Goal: Complete application form

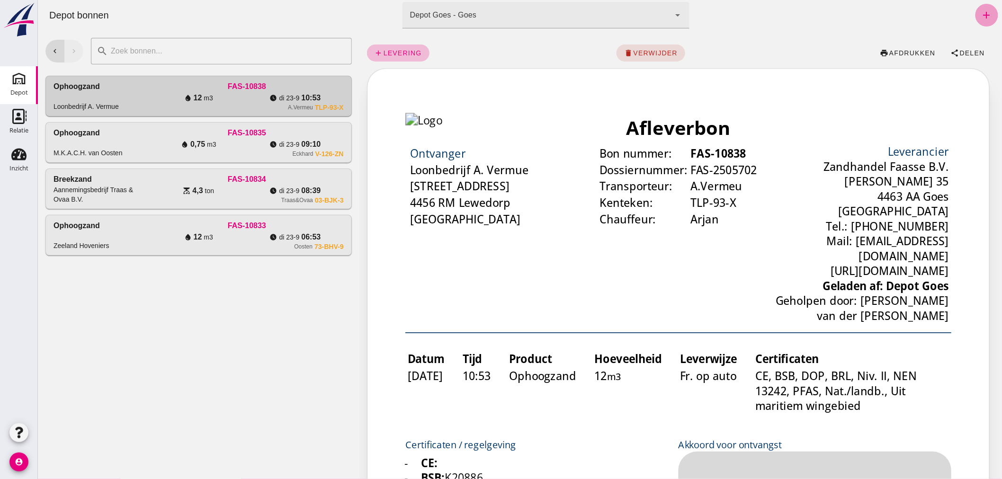
click at [981, 13] on icon "add" at bounding box center [986, 14] width 11 height 11
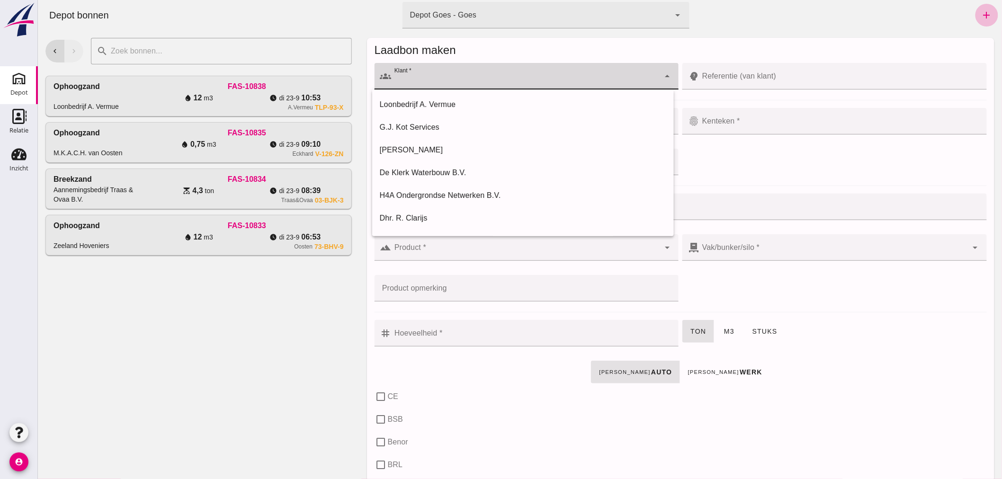
click at [520, 72] on div at bounding box center [525, 76] width 269 height 27
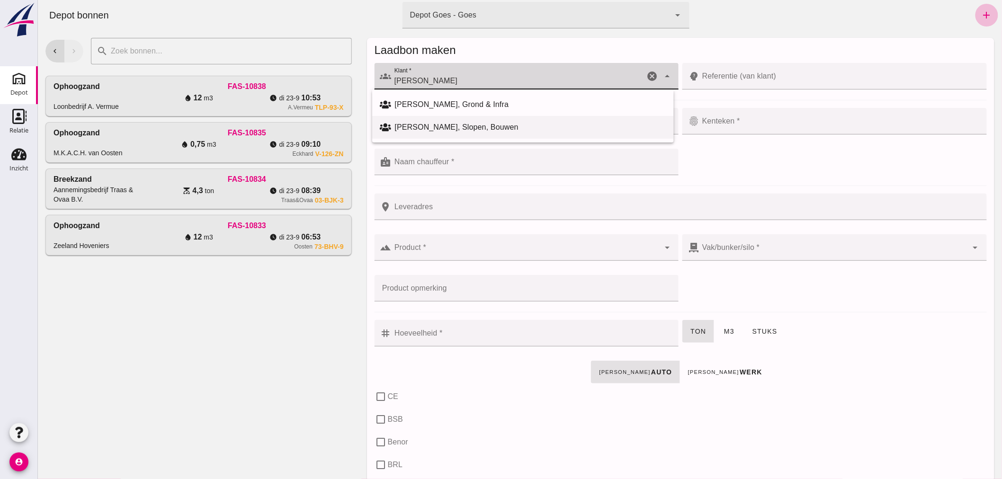
click at [417, 124] on div "[PERSON_NAME], Slopen, Bouwen" at bounding box center [530, 127] width 271 height 11
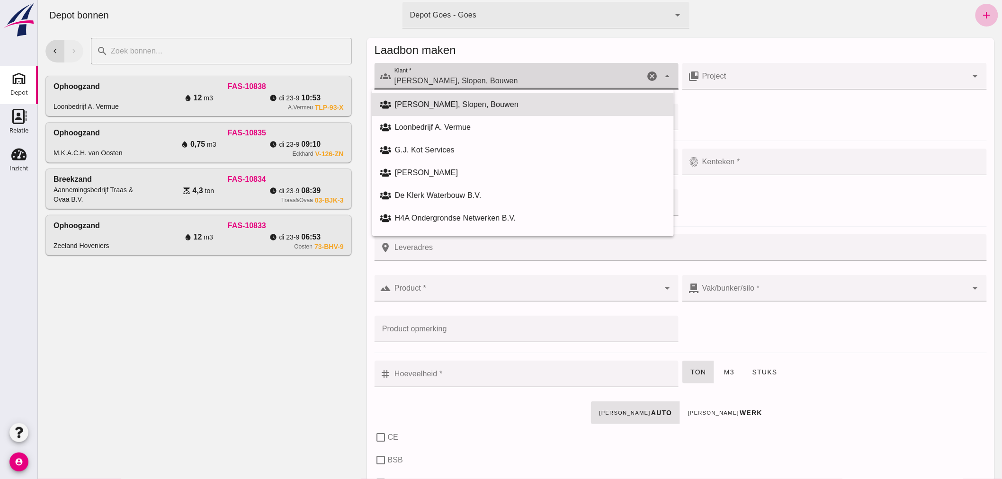
drag, startPoint x: 490, startPoint y: 81, endPoint x: 354, endPoint y: 95, distance: 136.7
click at [354, 95] on div "chevron_left chevron_right search cancel Ophoogzand Loonbedrijf A. Vermue FAS-1…" at bounding box center [519, 254] width 964 height 449
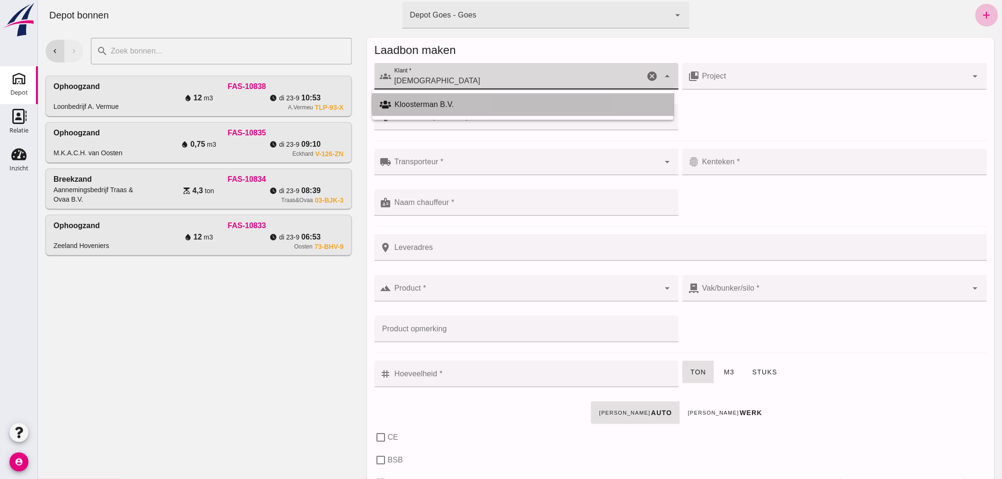
click at [438, 108] on div "Kloosterman B.V." at bounding box center [530, 104] width 271 height 11
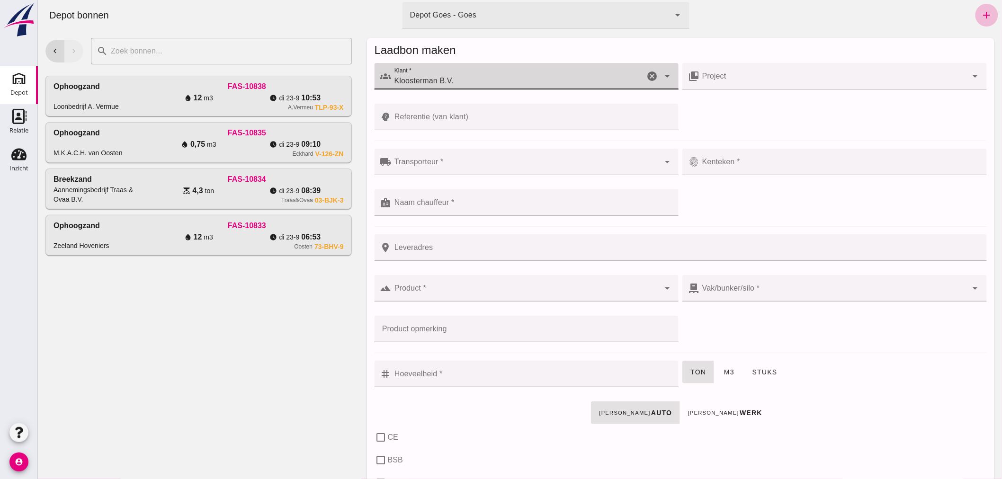
type input "Kloosterman B.V."
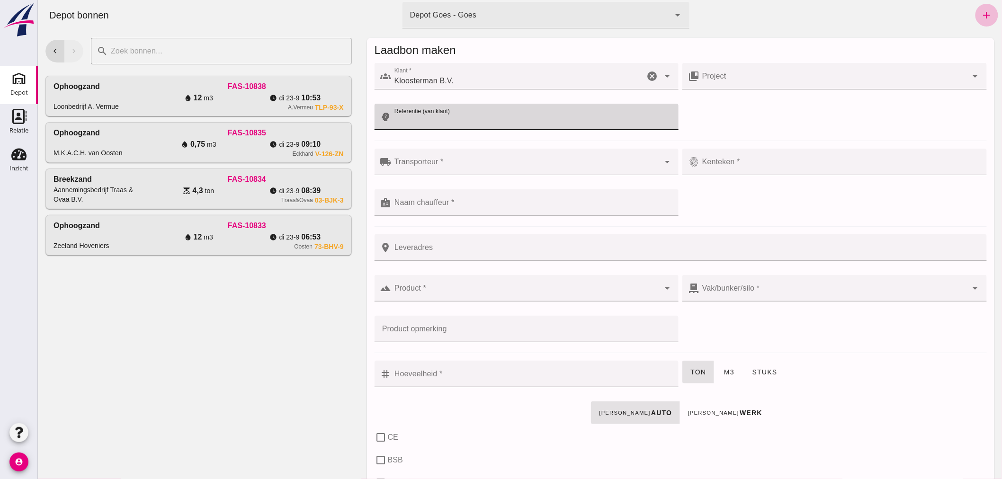
click at [476, 117] on input "Referentie (van klant)" at bounding box center [532, 117] width 282 height 27
type input "Deltafarms"
drag, startPoint x: 490, startPoint y: 161, endPoint x: 493, endPoint y: 156, distance: 5.3
click at [490, 159] on div at bounding box center [525, 162] width 269 height 27
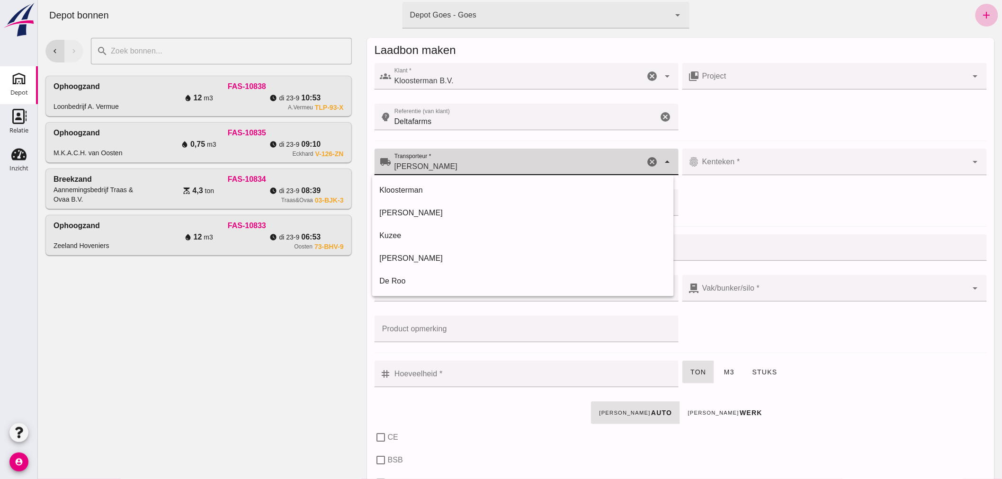
drag, startPoint x: 395, startPoint y: 167, endPoint x: 388, endPoint y: 168, distance: 6.2
click at [391, 168] on input "[PERSON_NAME]" at bounding box center [517, 166] width 253 height 11
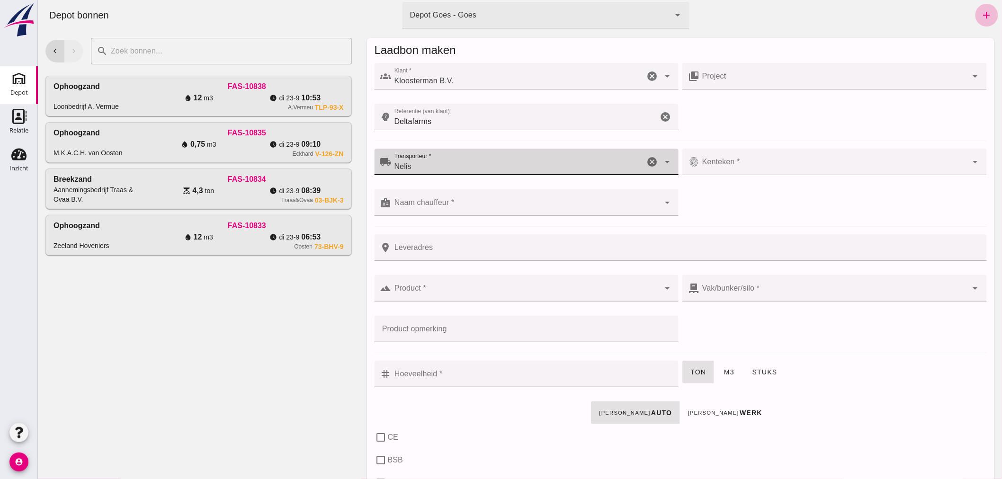
type input "Nelis"
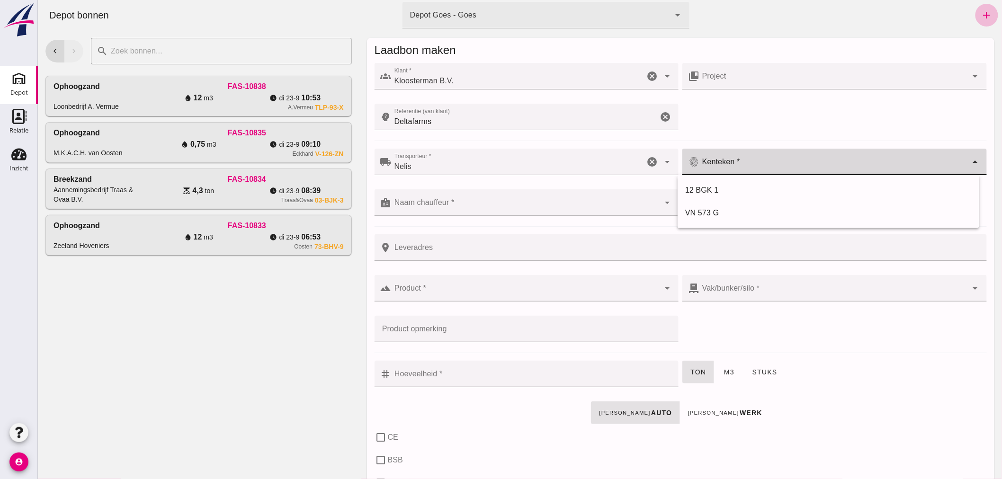
click at [730, 162] on input "Kenteken *" at bounding box center [833, 166] width 269 height 11
type input "12-BGK-1"
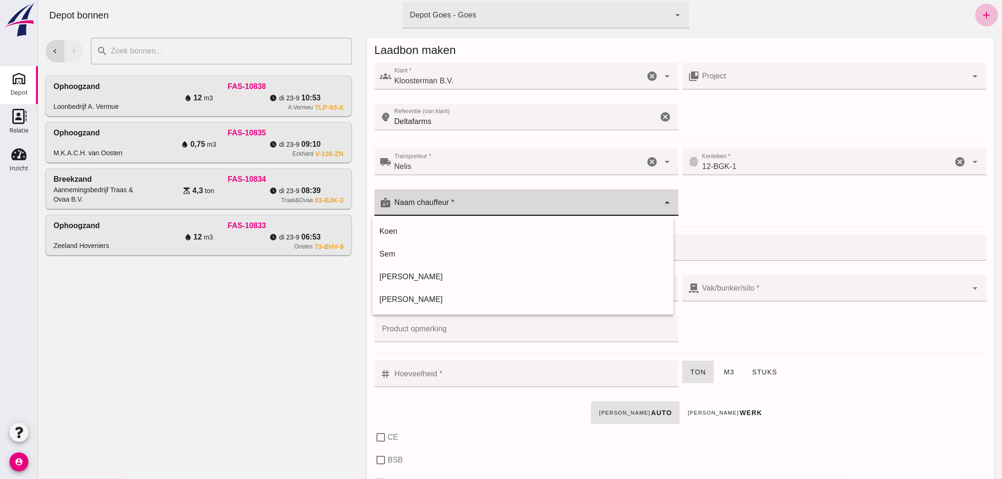
click at [460, 202] on input "Naam chauffeur *" at bounding box center [525, 207] width 269 height 11
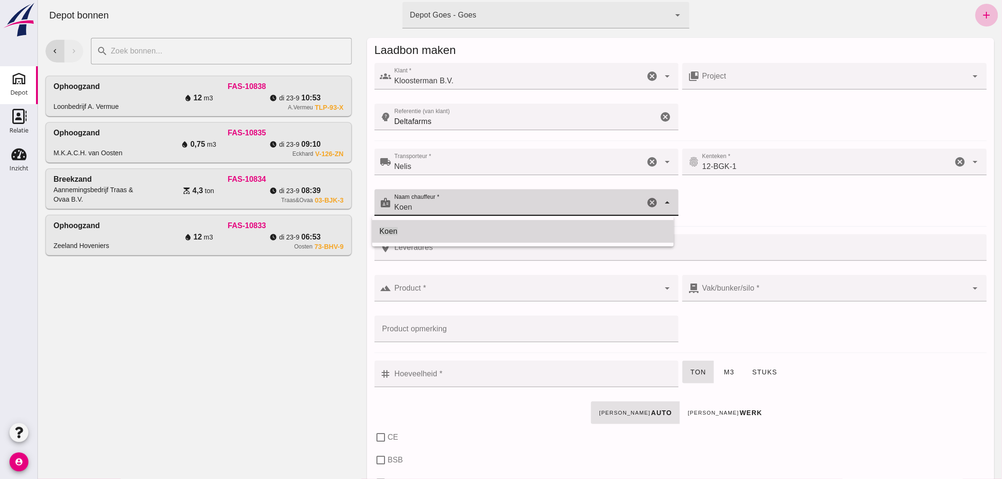
click at [456, 229] on div "Koen" at bounding box center [522, 231] width 287 height 11
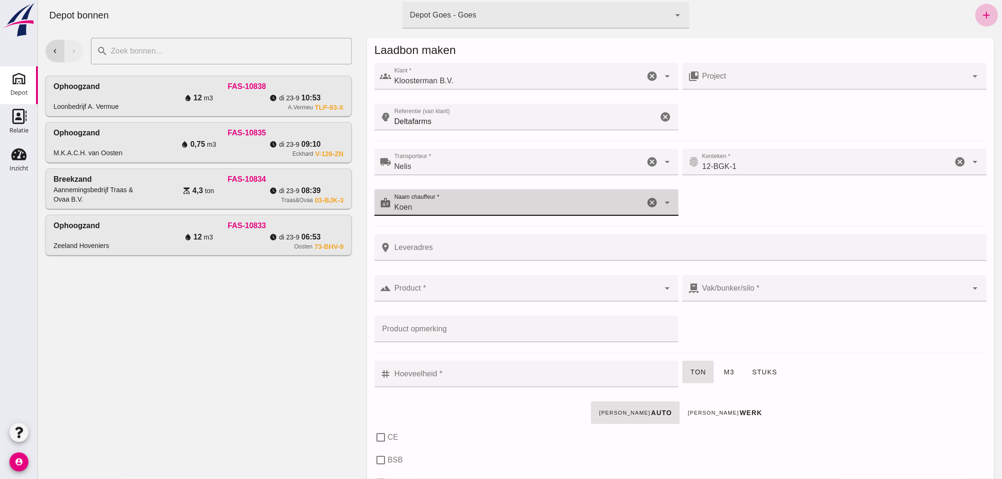
type input "Koen"
click at [467, 251] on input "Leveradres" at bounding box center [686, 247] width 590 height 27
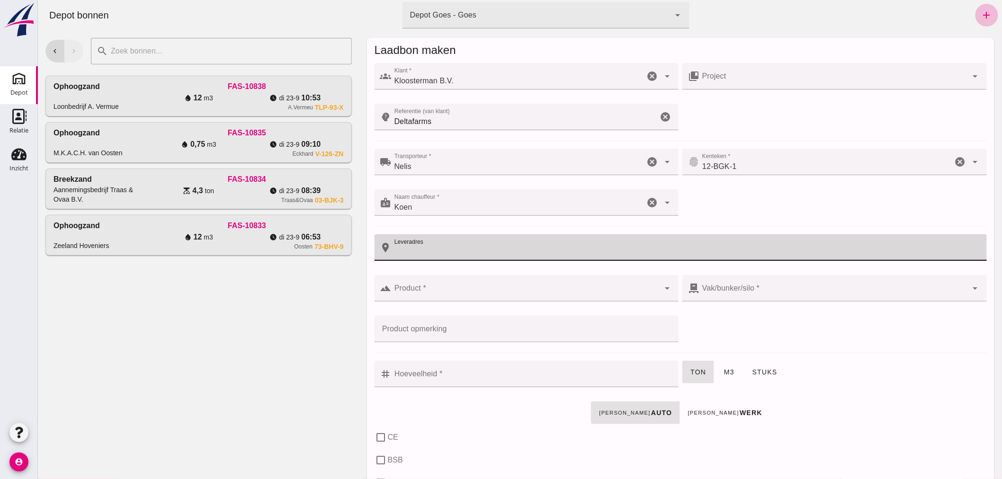
click at [465, 287] on input "Product *" at bounding box center [525, 292] width 269 height 11
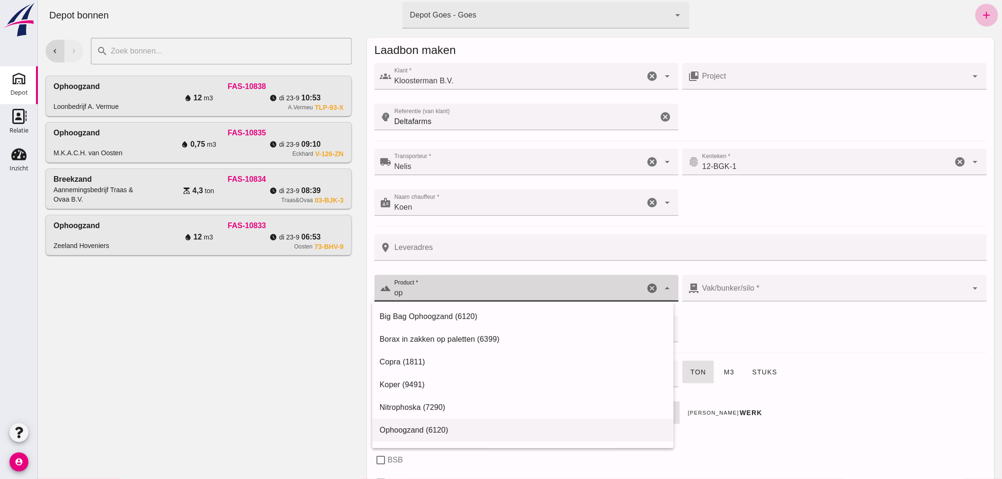
click at [443, 428] on div "Ophoogzand (6120)" at bounding box center [522, 430] width 287 height 11
type input "Ophoogzand (6120)"
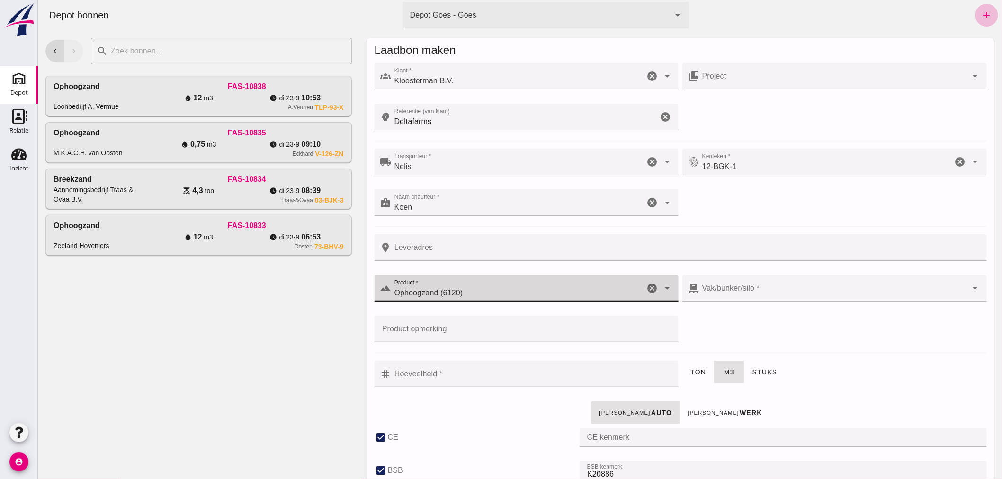
checkbox input "true"
type input "40"
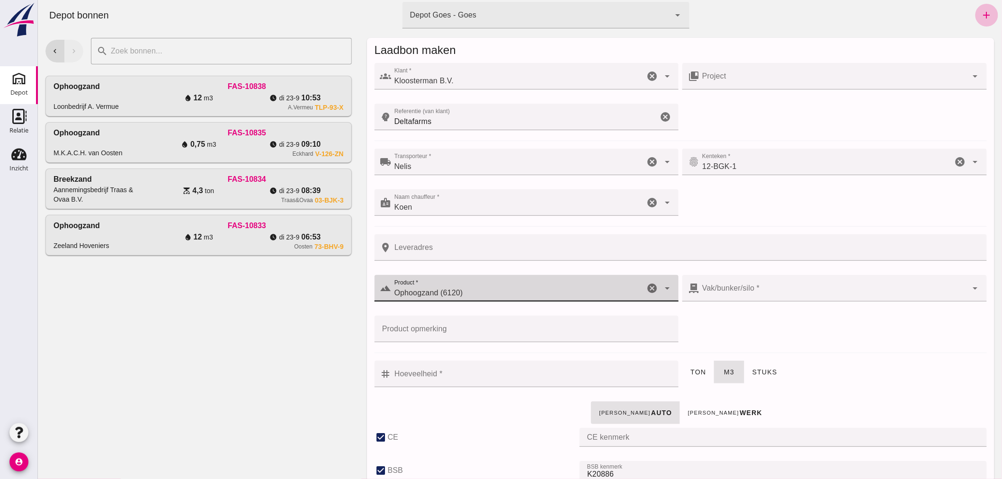
checkbox input "true"
type input "38"
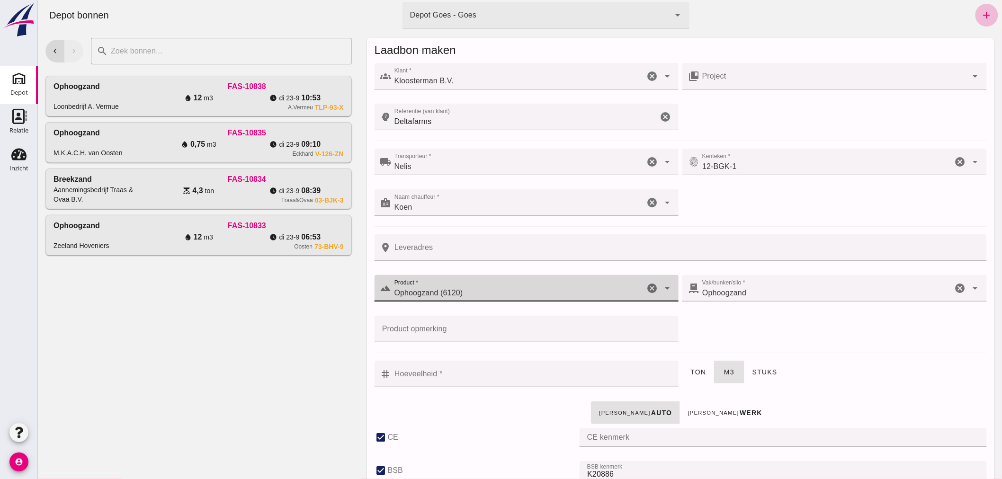
type input "Ophoogzand (6120)"
click at [506, 380] on input "Hoeveelheid *" at bounding box center [532, 374] width 282 height 27
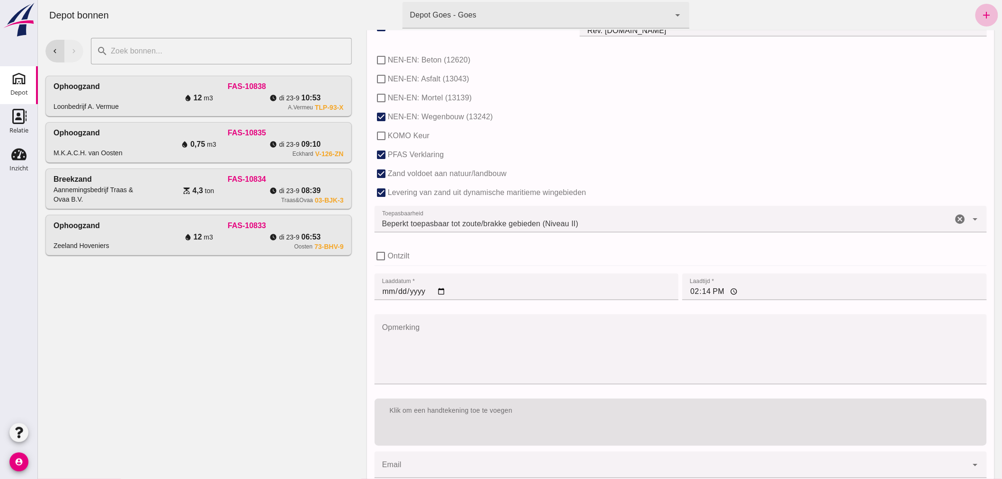
scroll to position [582, 0]
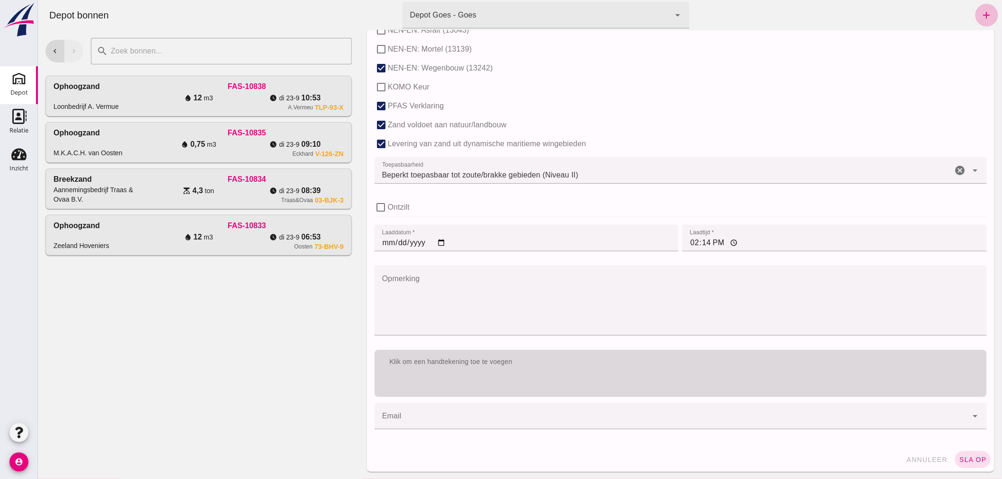
type input "12"
click at [574, 359] on div "Klik om een handtekening toe te voegen" at bounding box center [680, 362] width 597 height 9
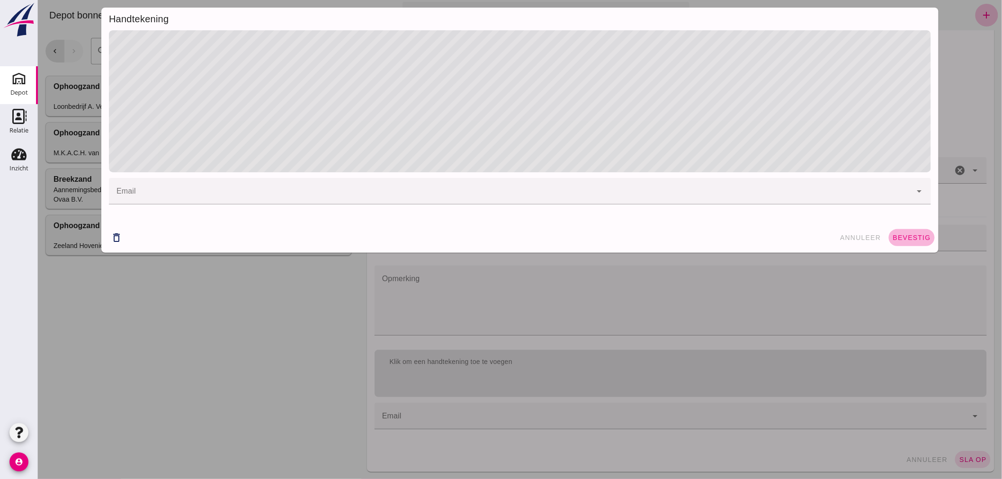
click at [916, 237] on span "bevestig" at bounding box center [911, 238] width 38 height 8
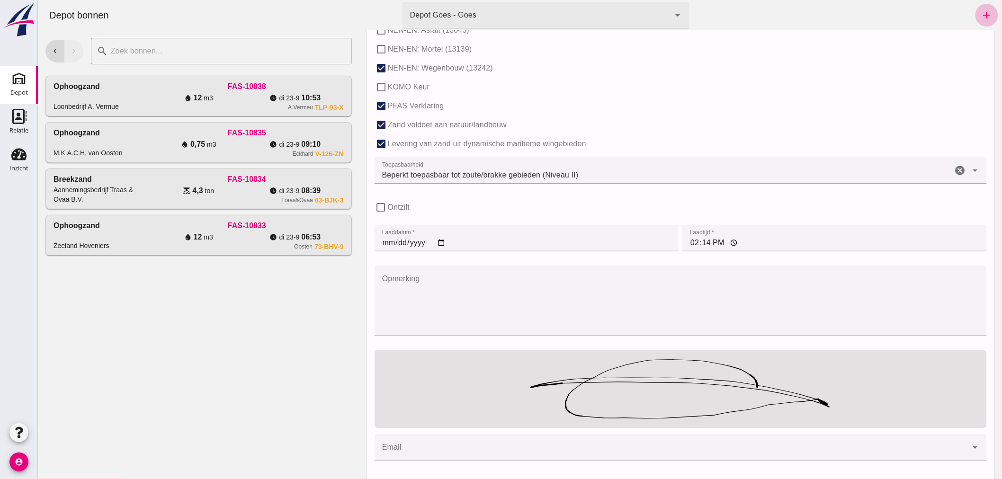
scroll to position [613, 0]
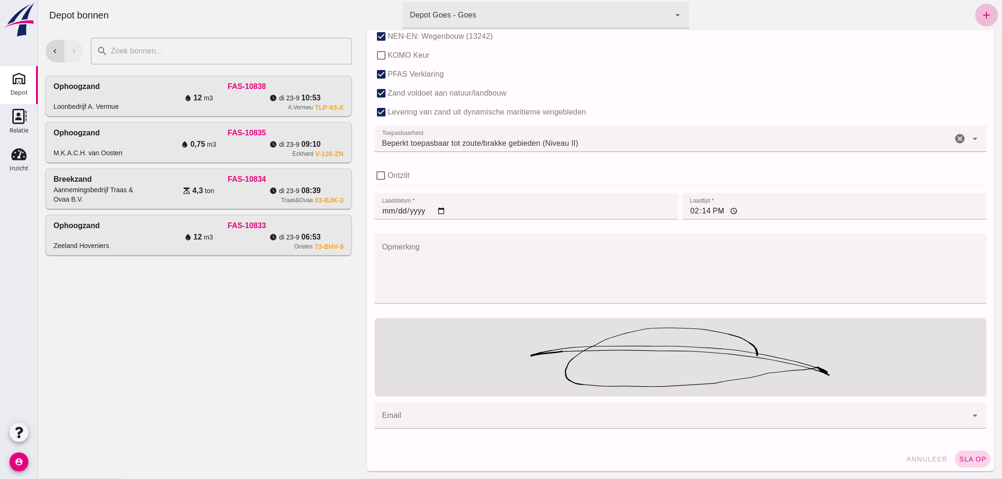
click at [966, 456] on span "sla op" at bounding box center [973, 460] width 28 height 8
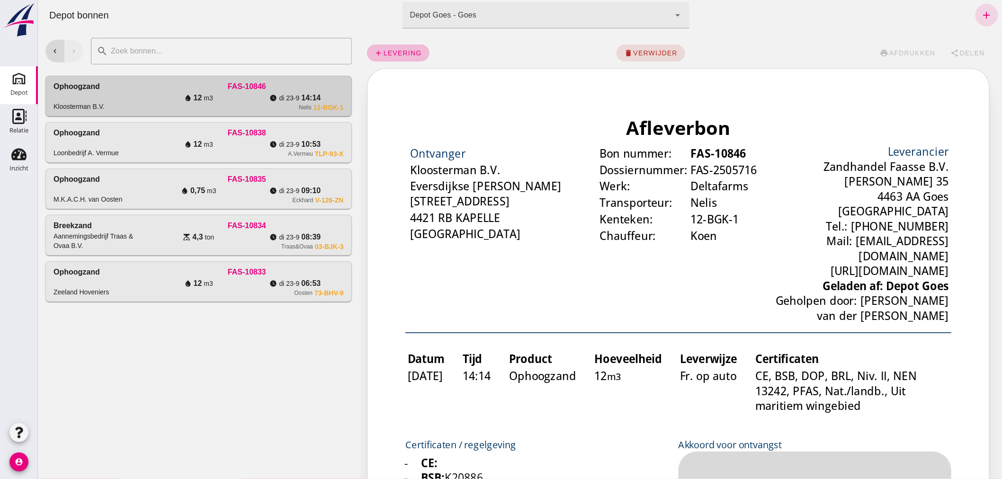
scroll to position [0, 0]
